Goal: Information Seeking & Learning: Get advice/opinions

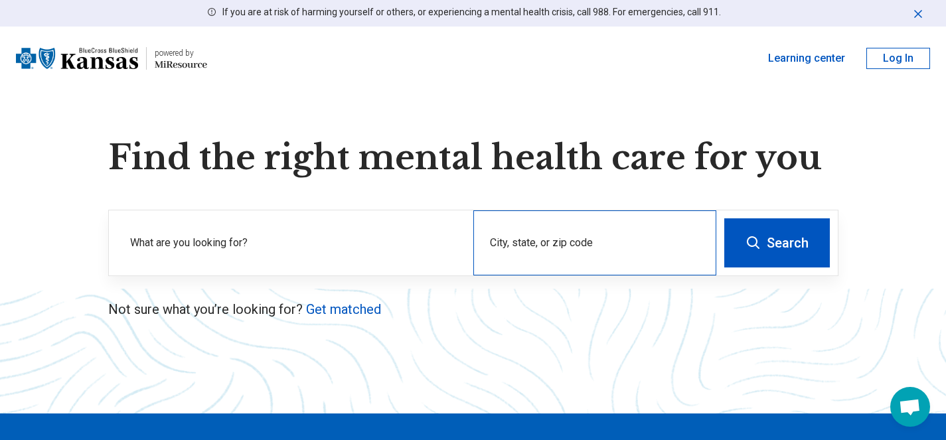
click at [539, 235] on div "City, state, or zip code" at bounding box center [595, 243] width 243 height 65
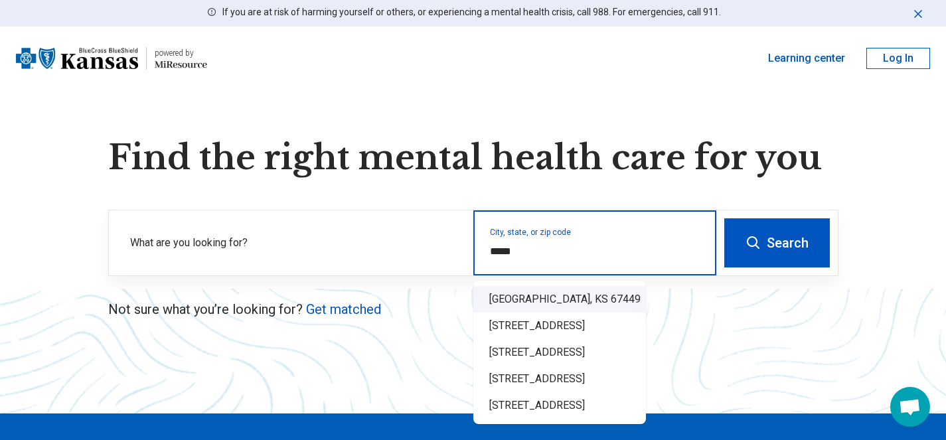
click at [525, 306] on div "[GEOGRAPHIC_DATA], KS 67449" at bounding box center [560, 299] width 173 height 27
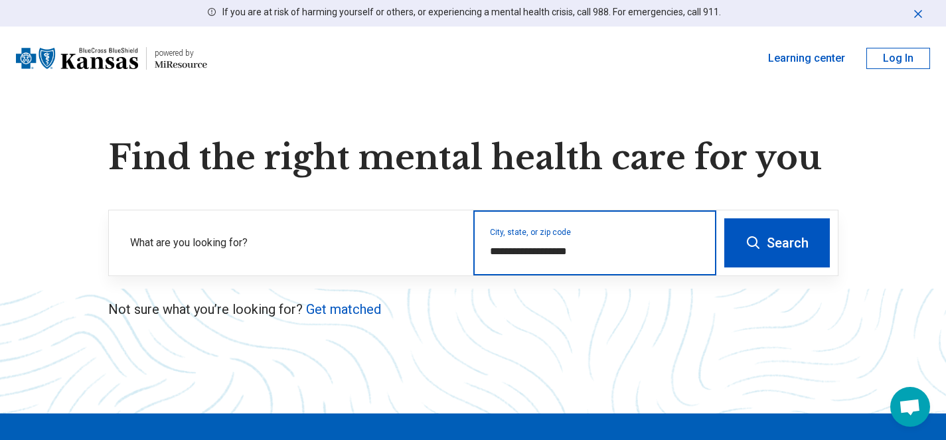
type input "**********"
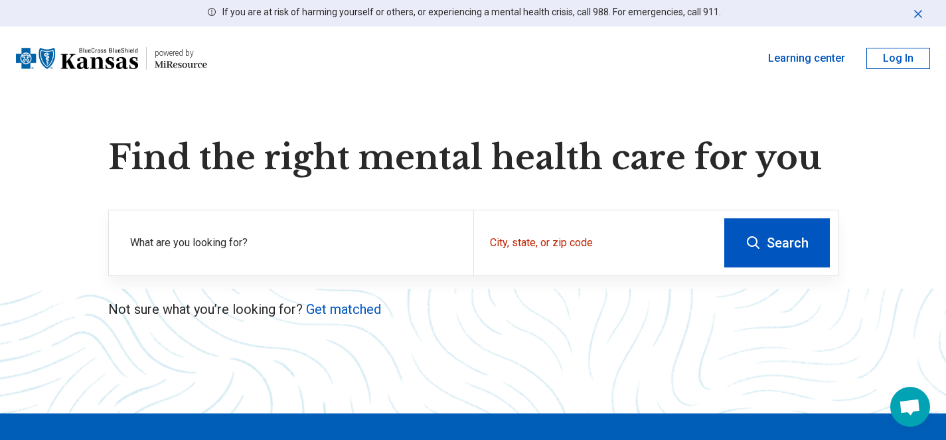
click at [756, 252] on button "Search" at bounding box center [778, 242] width 106 height 49
click at [529, 237] on div "City, state, or zip code" at bounding box center [595, 243] width 243 height 65
click at [351, 308] on link "Get matched" at bounding box center [343, 310] width 75 height 16
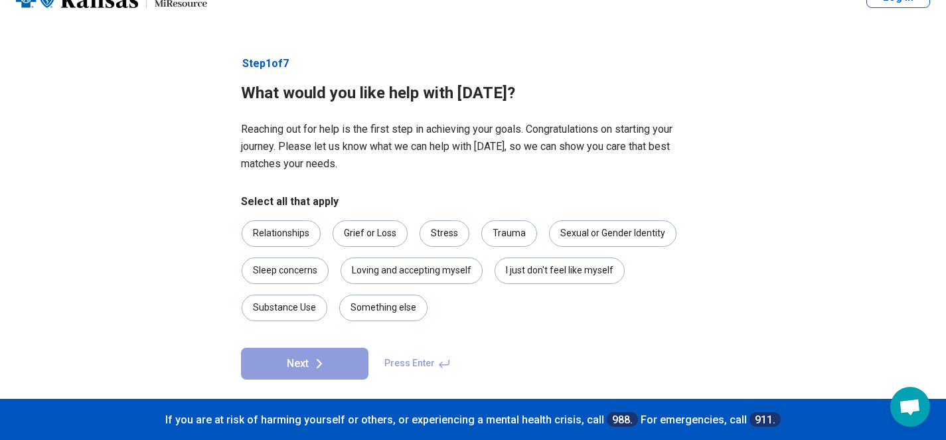
scroll to position [42, 0]
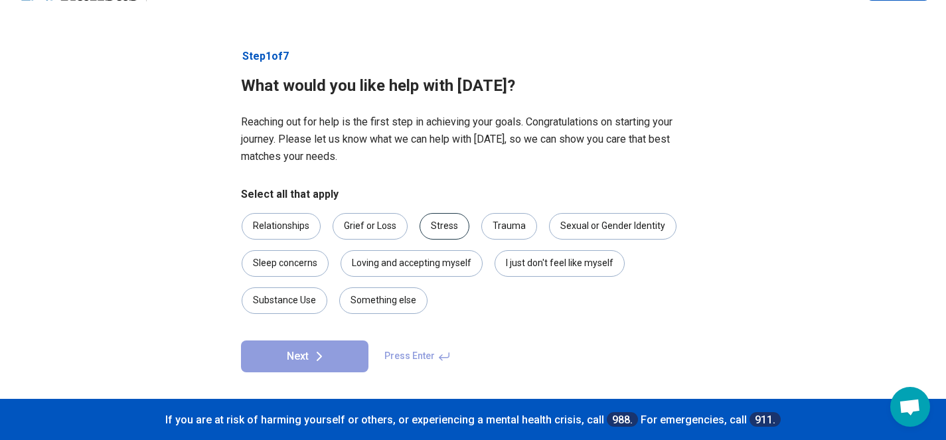
click at [442, 228] on div "Stress" at bounding box center [445, 226] width 50 height 27
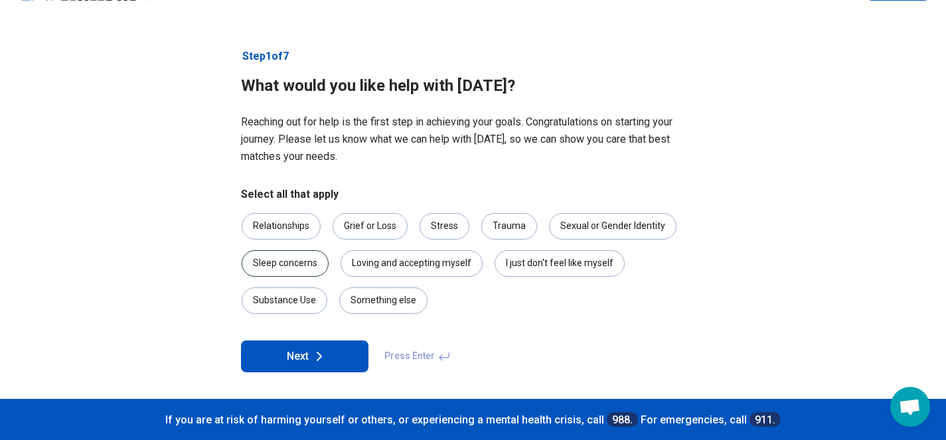
click at [306, 261] on div "Sleep concerns" at bounding box center [285, 263] width 87 height 27
click at [315, 361] on icon at bounding box center [319, 357] width 16 height 16
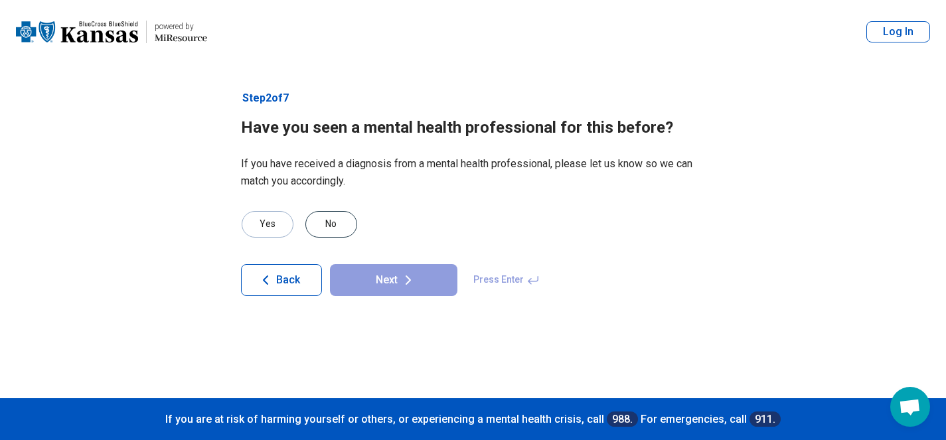
click at [328, 222] on div "No" at bounding box center [331, 224] width 52 height 27
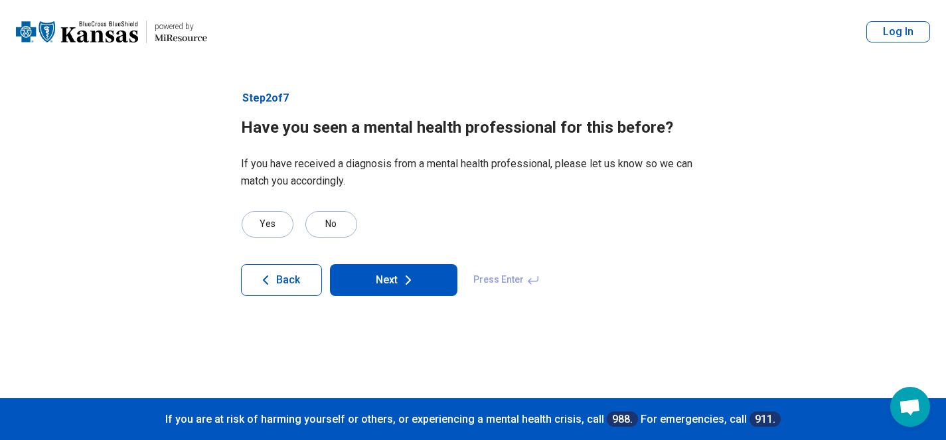
click at [381, 274] on button "Next" at bounding box center [394, 280] width 128 height 32
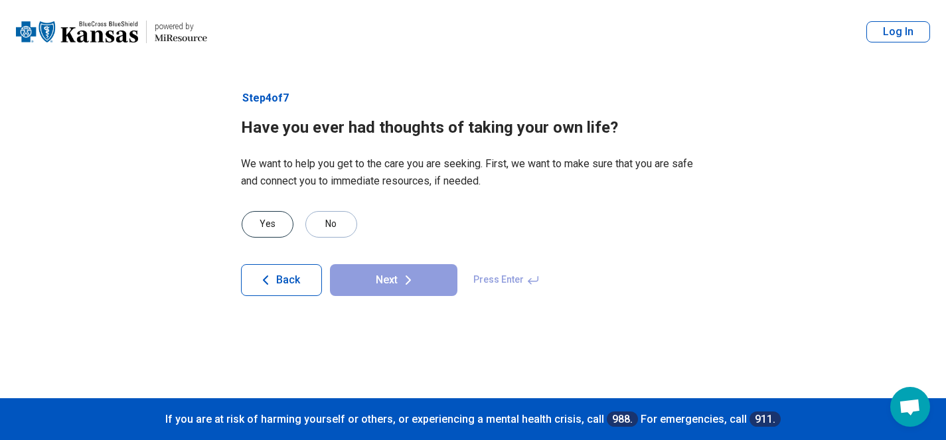
click at [274, 227] on div "Yes" at bounding box center [268, 224] width 52 height 27
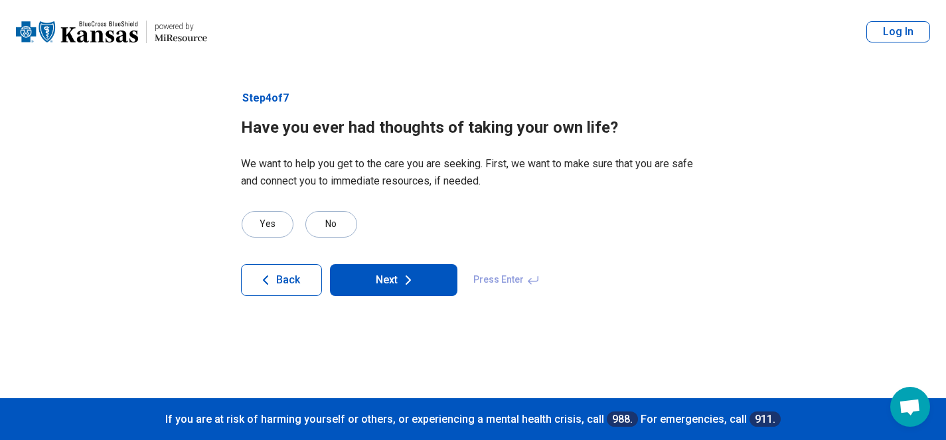
click at [393, 276] on button "Next" at bounding box center [394, 280] width 128 height 32
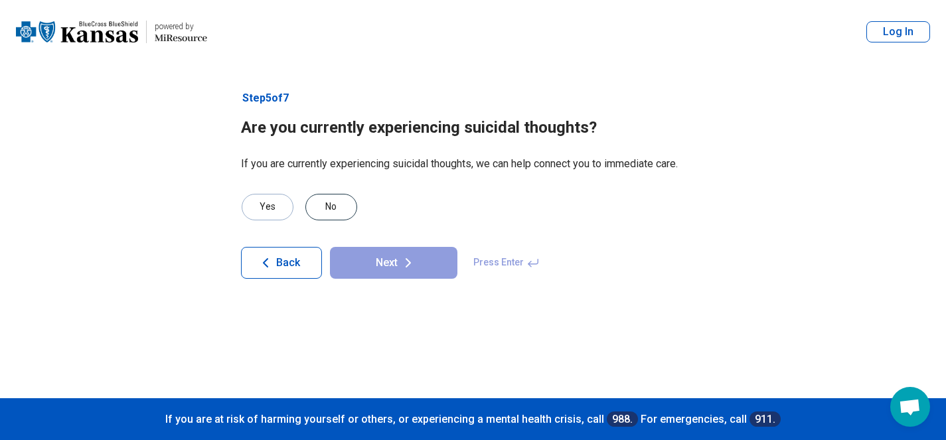
click at [347, 208] on div "No" at bounding box center [331, 207] width 52 height 27
click at [424, 264] on button "Next" at bounding box center [394, 263] width 128 height 32
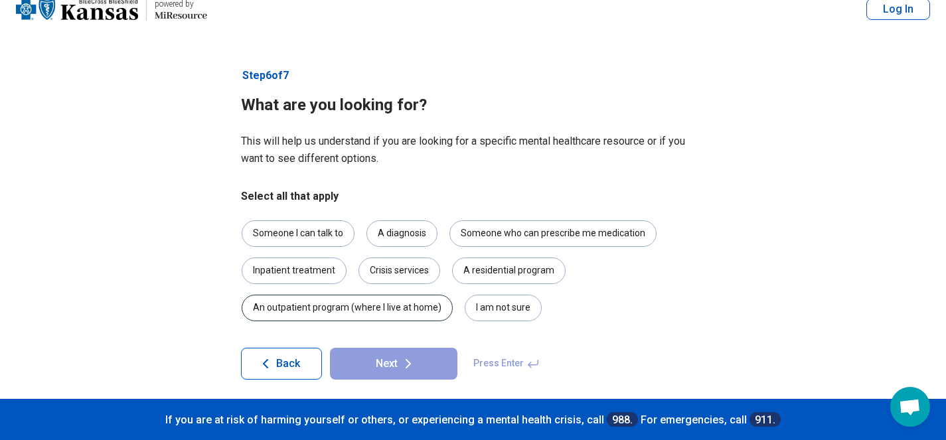
scroll to position [30, 0]
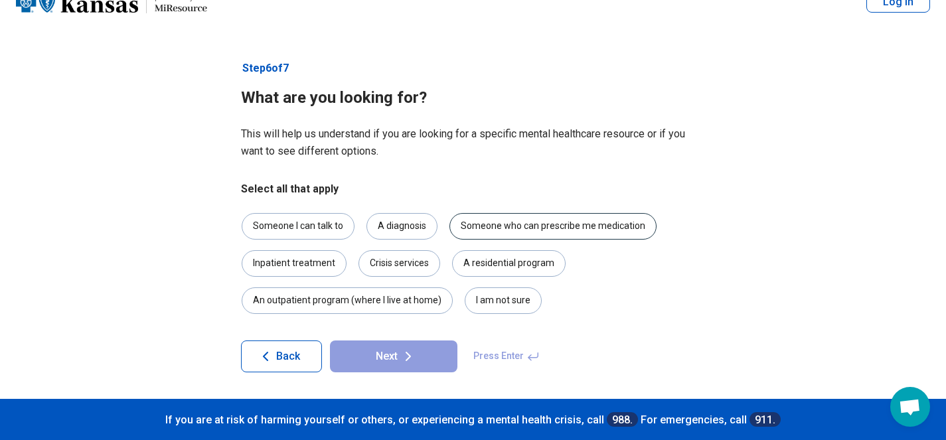
click at [466, 230] on div "Someone who can prescribe me medication" at bounding box center [553, 226] width 207 height 27
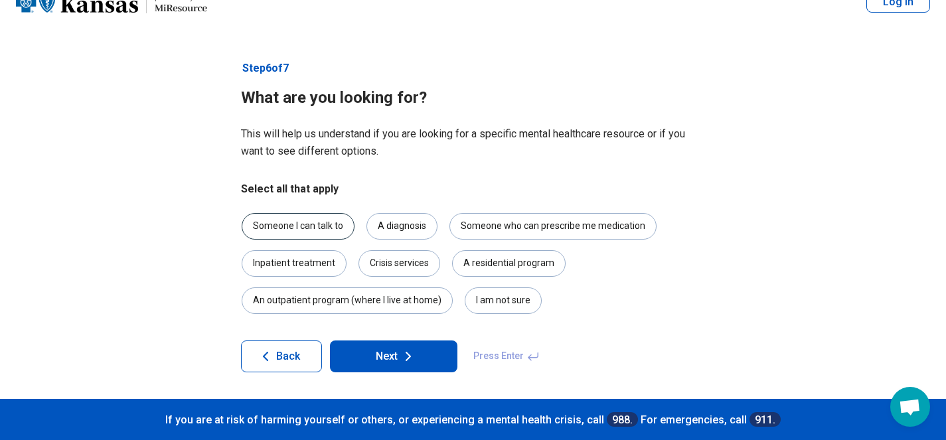
click at [317, 228] on div "Someone I can talk to" at bounding box center [298, 226] width 113 height 27
click at [390, 367] on button "Next" at bounding box center [394, 357] width 128 height 32
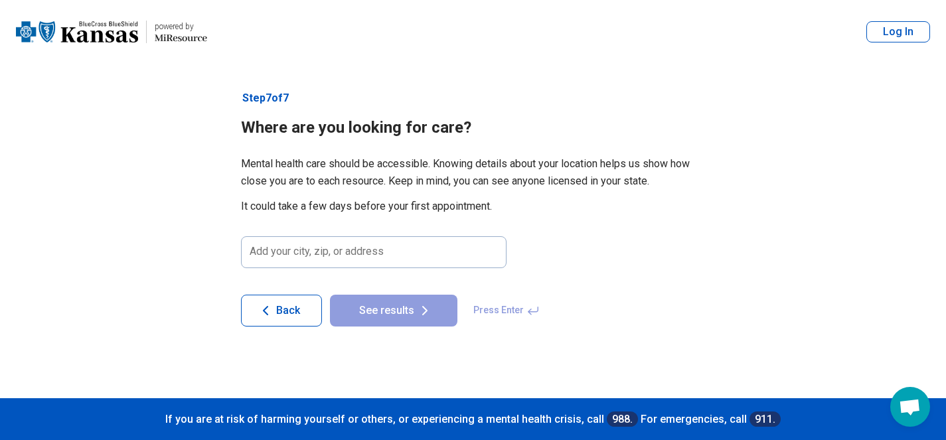
scroll to position [0, 0]
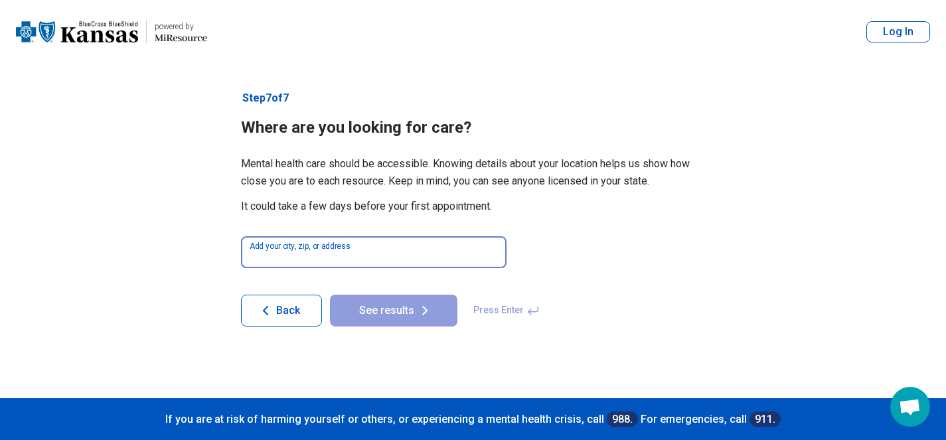
click at [362, 254] on input at bounding box center [374, 252] width 266 height 32
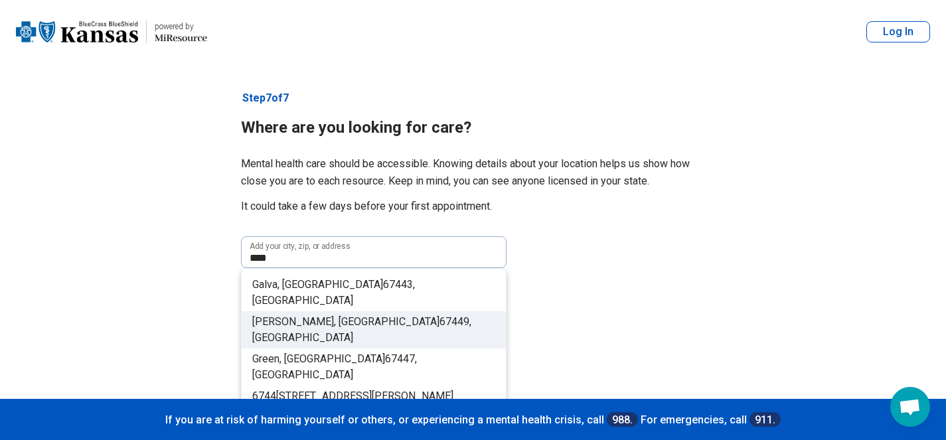
click at [347, 315] on span "9, [GEOGRAPHIC_DATA]" at bounding box center [361, 329] width 219 height 29
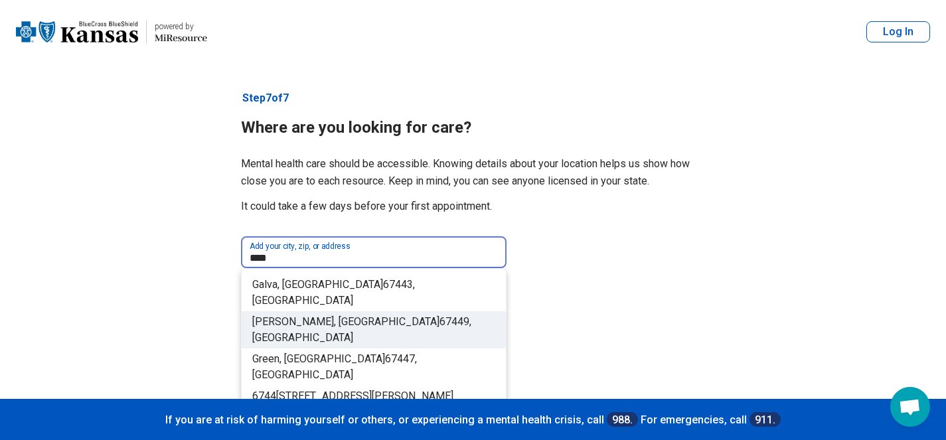
type input "**********"
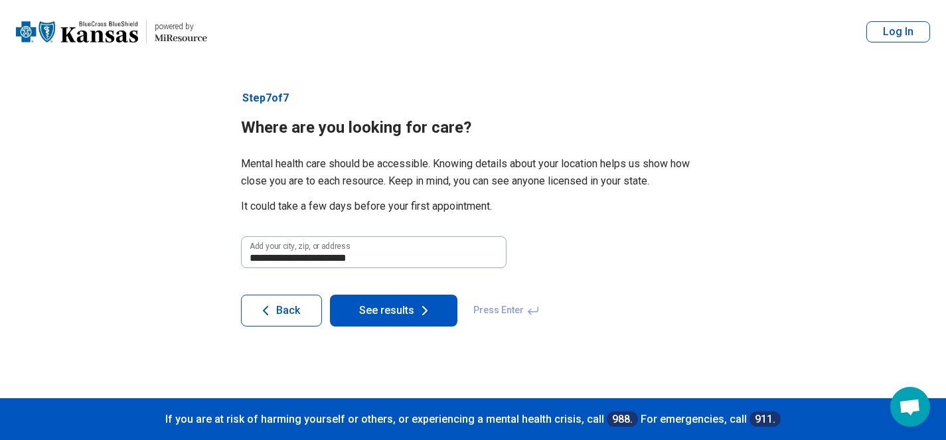
click at [398, 320] on button "See results" at bounding box center [394, 311] width 128 height 32
